Goal: Information Seeking & Learning: Learn about a topic

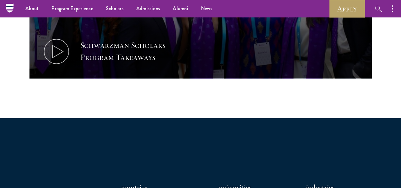
scroll to position [404, 0]
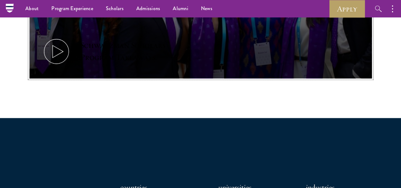
click at [71, 42] on icon at bounding box center [56, 51] width 29 height 29
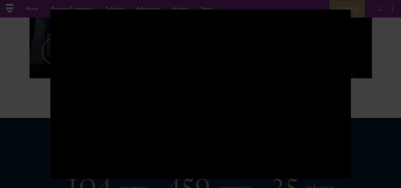
scroll to position [142, 0]
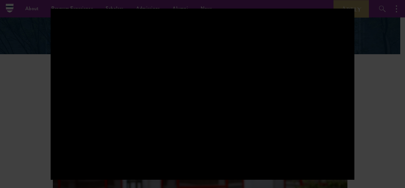
click at [372, 108] on div at bounding box center [202, 94] width 405 height 188
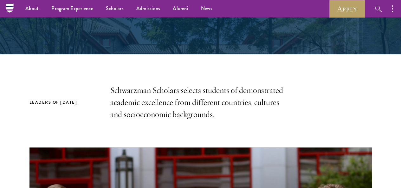
scroll to position [0, 0]
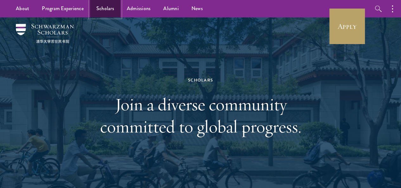
click at [99, 6] on link "Scholars" at bounding box center [105, 8] width 30 height 17
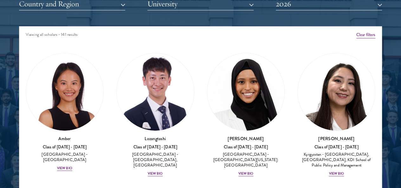
scroll to position [804, 0]
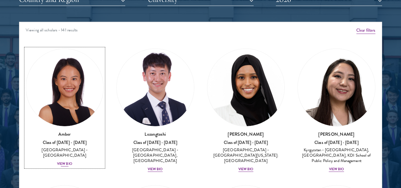
click at [72, 161] on div "View Bio" at bounding box center [64, 163] width 15 height 5
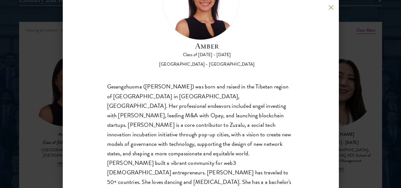
scroll to position [55, 0]
click at [353, 114] on div "Amber Class of 2025 - 2026 China - Peking University Gesangzhuoma (Amber) was b…" at bounding box center [200, 94] width 401 height 188
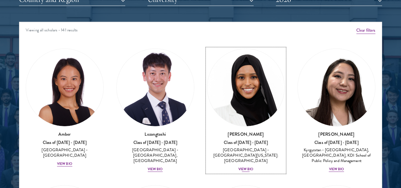
click at [207, 131] on div "Samia Abdi Class of 2025 - 2026 United States of America - University of Minnes…" at bounding box center [246, 151] width 78 height 41
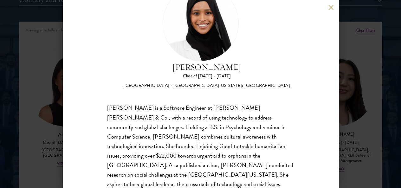
scroll to position [35, 0]
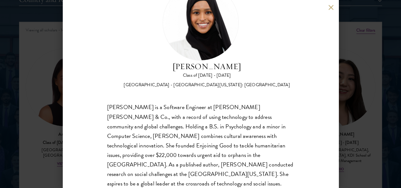
click at [360, 86] on div "Samia Abdi Class of 2025 - 2026 United States of America - University of Minnes…" at bounding box center [200, 94] width 401 height 188
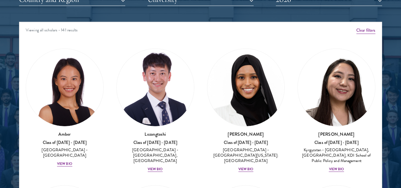
click at [328, 22] on div "Viewing all scholars - 141 results" at bounding box center [200, 31] width 362 height 18
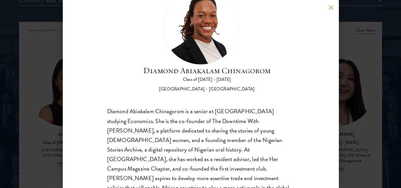
scroll to position [35, 0]
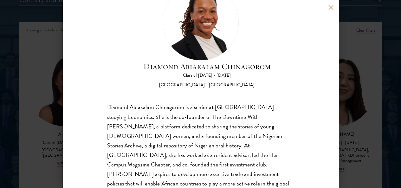
click at [360, 99] on div "Diamond Abiakalam Chinagorom Class of 2025 - 2026 Nigeria - Mount Holyoke Colle…" at bounding box center [200, 94] width 401 height 188
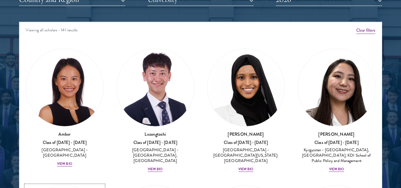
scroll to position [90, 0]
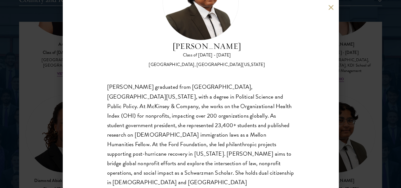
scroll to position [55, 0]
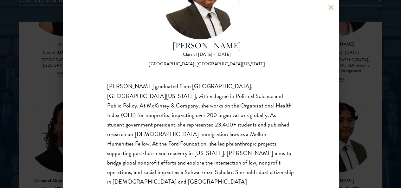
click at [365, 94] on div "Ariana Ahmed Class of 2025 - 2026 United States of America - Hunter College, Th…" at bounding box center [200, 94] width 401 height 188
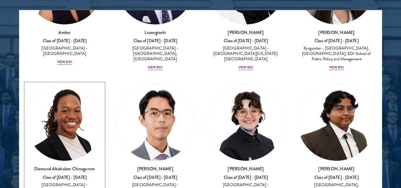
scroll to position [69, 0]
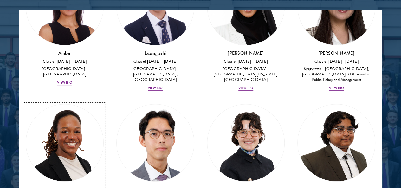
click at [104, 186] on h3 "Diamond Abiakalam Chinagorom" at bounding box center [65, 189] width 78 height 6
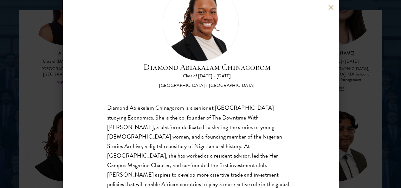
scroll to position [35, 0]
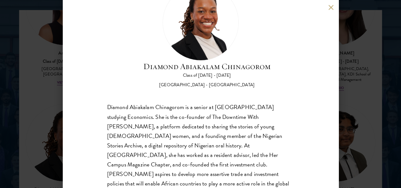
click at [329, 8] on button at bounding box center [330, 7] width 5 height 5
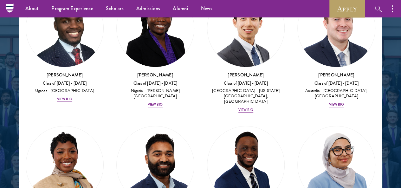
scroll to position [327, 0]
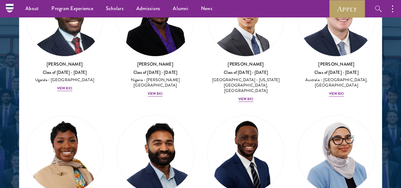
click at [291, 165] on div "Celene Aridin Class of 2025 - 2026 United States of America - University of Cal…" at bounding box center [336, 177] width 91 height 136
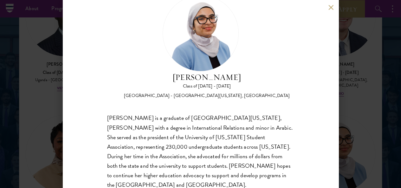
scroll to position [24, 0]
click at [329, 6] on button at bounding box center [330, 7] width 5 height 5
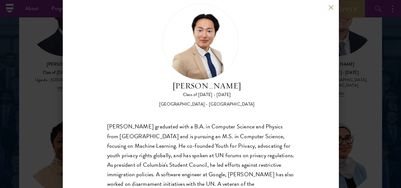
scroll to position [45, 0]
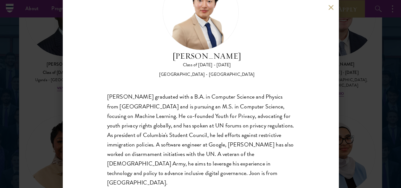
click at [326, 7] on div "Joon Baek Class of 2025 - 2026 South Korea - Columbia University Beom Joon Baek…" at bounding box center [201, 94] width 276 height 188
click at [333, 10] on div "Joon Baek Class of 2025 - 2026 South Korea - Columbia University Beom Joon Baek…" at bounding box center [201, 94] width 276 height 188
click at [328, 7] on div "Joon Baek Class of 2025 - 2026 South Korea - Columbia University Beom Joon Baek…" at bounding box center [201, 94] width 276 height 188
click at [331, 7] on button at bounding box center [330, 7] width 5 height 5
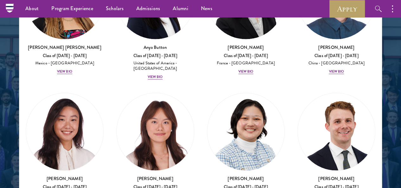
scroll to position [758, 0]
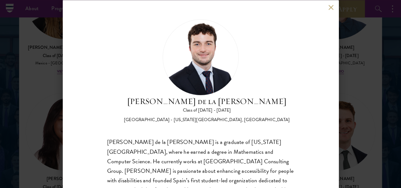
scroll to position [28, 0]
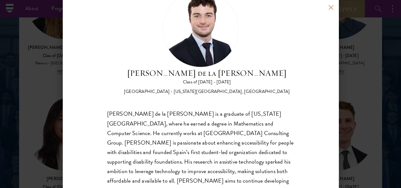
click at [329, 7] on button at bounding box center [330, 7] width 5 height 5
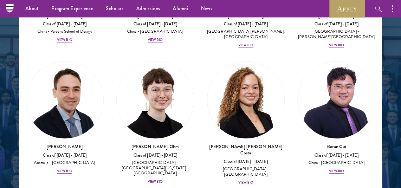
scroll to position [950, 0]
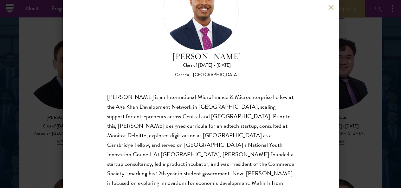
scroll to position [45, 0]
click at [329, 5] on button at bounding box center [330, 7] width 5 height 5
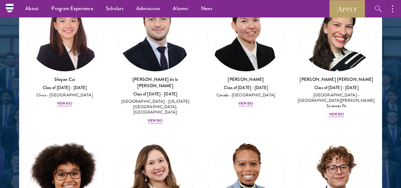
scroll to position [1130, 0]
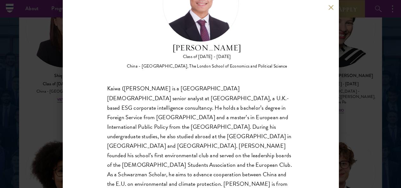
scroll to position [55, 0]
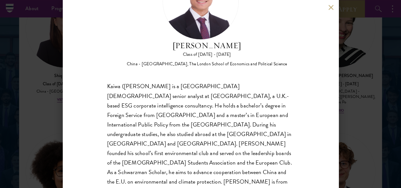
click at [331, 5] on button at bounding box center [330, 7] width 5 height 5
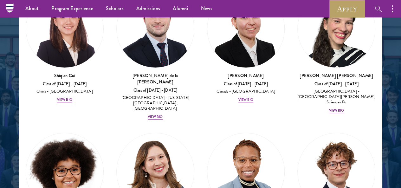
scroll to position [1112, 0]
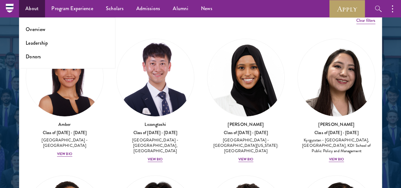
scroll to position [278, 0]
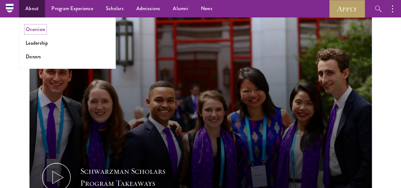
click at [35, 32] on link "Overview" at bounding box center [36, 29] width 20 height 7
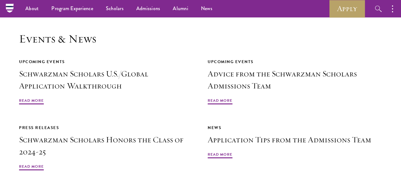
scroll to position [1368, 0]
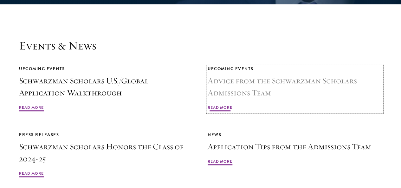
click at [232, 105] on span "Read More" at bounding box center [219, 109] width 25 height 8
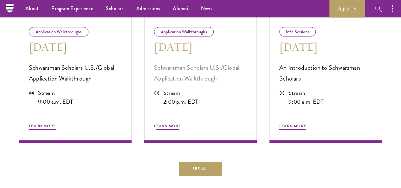
scroll to position [288, 0]
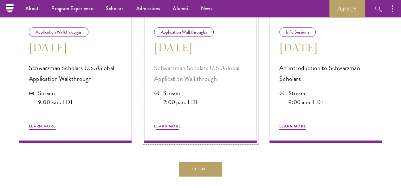
click at [194, 67] on div "Application Walkthroughs Aug 21 Schwarzman Scholars U.S./Global Application Wal…" at bounding box center [200, 79] width 112 height 127
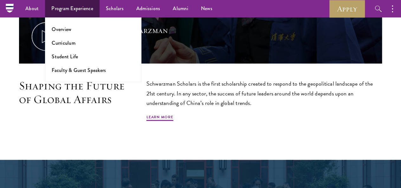
scroll to position [253, 0]
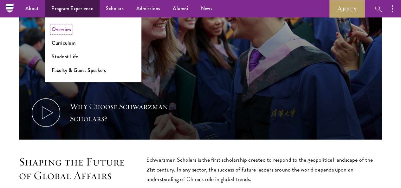
click at [67, 30] on link "Overview" at bounding box center [62, 29] width 20 height 7
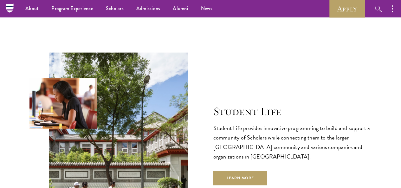
scroll to position [2031, 0]
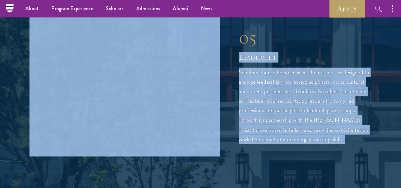
drag, startPoint x: 360, startPoint y: 134, endPoint x: 374, endPoint y: -21, distance: 154.9
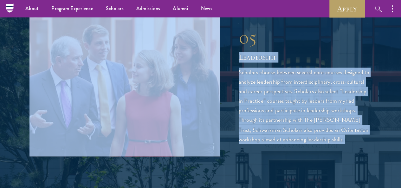
click at [374, 0] on html "About Overview Leadership Donors Program Experience Overview Curriculum Student…" at bounding box center [200, 77] width 401 height 3507
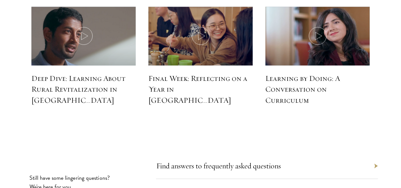
scroll to position [2827, 0]
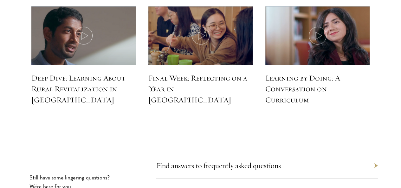
click at [351, 153] on div "Find answers to frequently asked questions" at bounding box center [267, 166] width 222 height 26
click at [352, 153] on div "Find answers to frequently asked questions" at bounding box center [267, 166] width 222 height 26
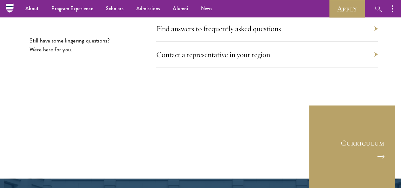
scroll to position [2953, 0]
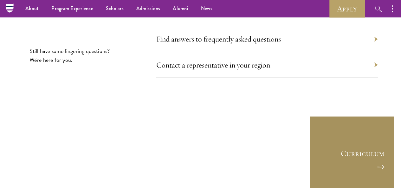
click at [348, 116] on link "Curriculum" at bounding box center [352, 159] width 86 height 86
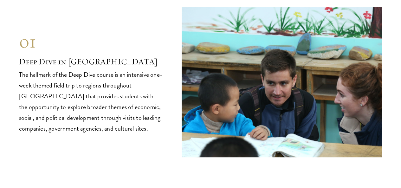
scroll to position [2556, 0]
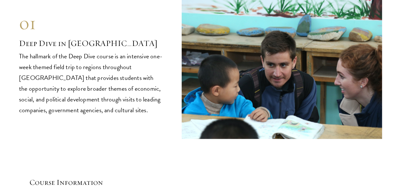
click at [357, 81] on img at bounding box center [281, 64] width 201 height 150
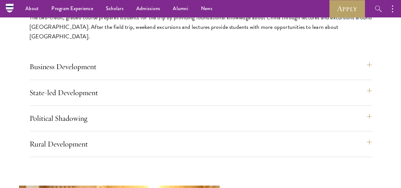
scroll to position [2726, 0]
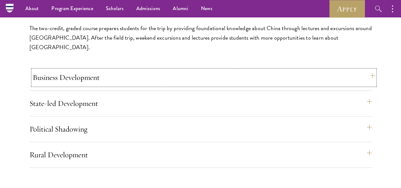
click at [347, 70] on button "Business Development" at bounding box center [204, 77] width 342 height 15
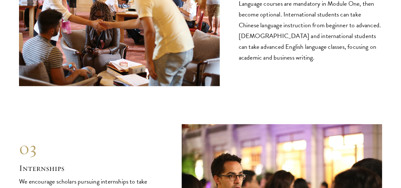
scroll to position [3178, 0]
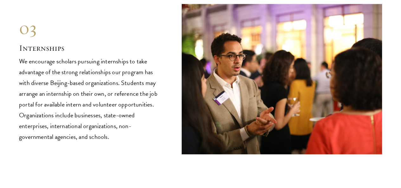
drag, startPoint x: 366, startPoint y: 96, endPoint x: 321, endPoint y: 94, distance: 44.7
click at [321, 94] on div "03 Internships 03 Internships We encourage scholars pursuing internships to tak…" at bounding box center [200, 79] width 363 height 150
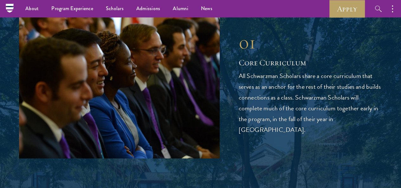
scroll to position [748, 0]
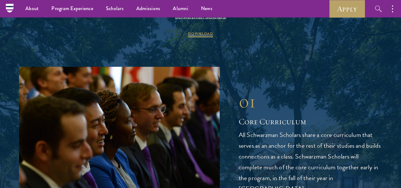
click at [365, 159] on p "All Schwarzman Scholars share a core curriculum that serves as an anchor for th…" at bounding box center [310, 161] width 143 height 65
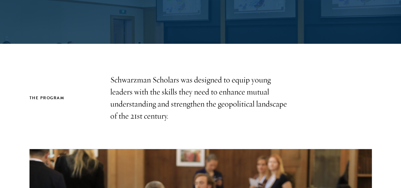
scroll to position [119, 0]
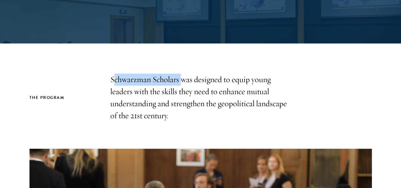
drag, startPoint x: 133, startPoint y: 81, endPoint x: 192, endPoint y: 83, distance: 58.7
click at [192, 83] on p "Schwarzman Scholars was designed to equip young leaders with the skills they ne…" at bounding box center [200, 97] width 181 height 48
click at [188, 83] on p "Schwarzman Scholars was designed to equip young leaders with the skills they ne…" at bounding box center [200, 97] width 181 height 48
drag, startPoint x: 112, startPoint y: 81, endPoint x: 190, endPoint y: 80, distance: 77.9
click at [190, 80] on p "Schwarzman Scholars was designed to equip young leaders with the skills they ne…" at bounding box center [200, 97] width 181 height 48
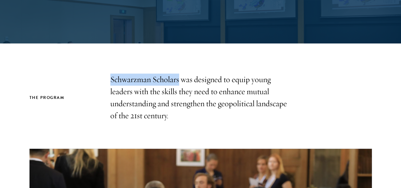
copy p "Schwarzman Scholars"
